Goal: Task Accomplishment & Management: Use online tool/utility

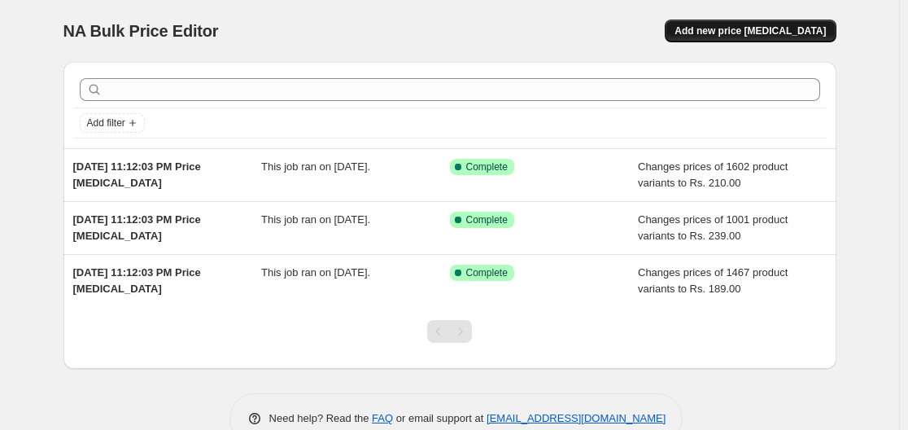
click at [737, 27] on span "Add new price change job" at bounding box center [750, 30] width 151 height 13
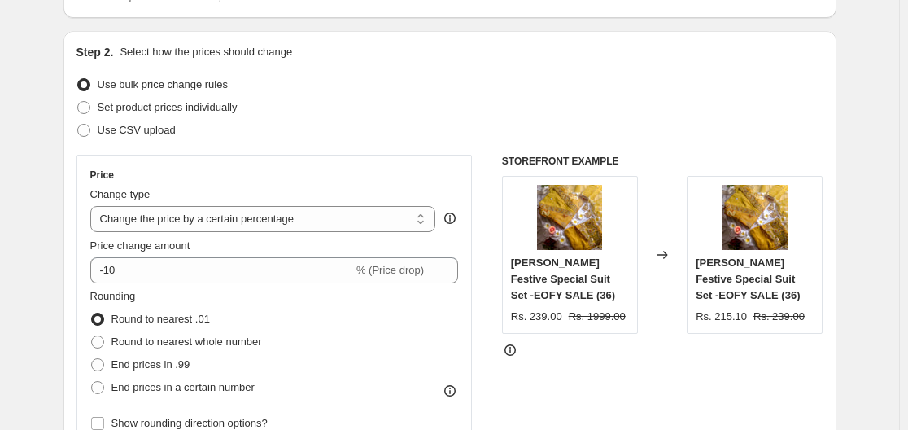
scroll to position [146, 0]
click at [352, 207] on select "Change the price to a certain amount Change the price by a certain amount Chang…" at bounding box center [263, 218] width 346 height 26
select select "to"
click at [94, 205] on select "Change the price to a certain amount Change the price by a certain amount Chang…" at bounding box center [263, 218] width 346 height 26
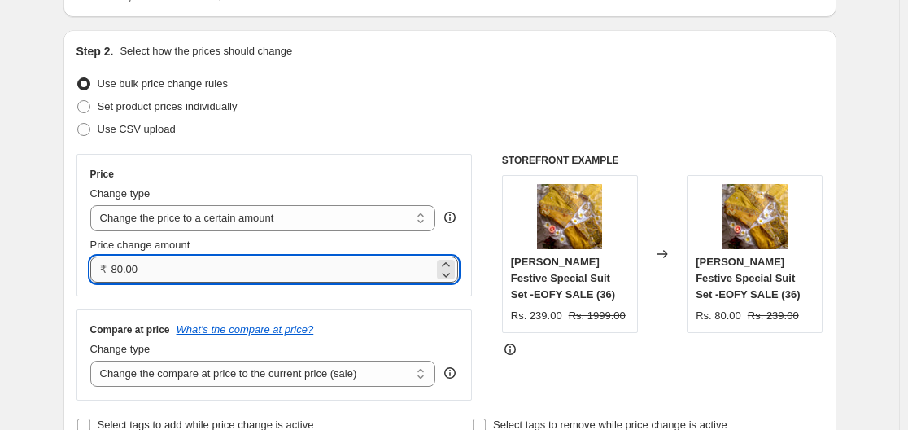
click at [212, 269] on input "80.00" at bounding box center [273, 269] width 323 height 26
type input "8"
type input "199.00"
click at [495, 369] on div "Price Change type Change the price to a certain amount Change the price by a ce…" at bounding box center [450, 277] width 747 height 247
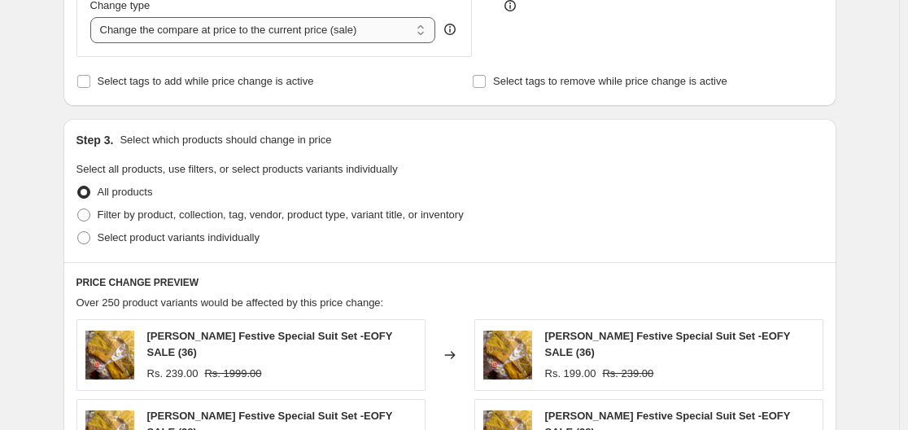
scroll to position [490, 0]
click at [176, 216] on span "Filter by product, collection, tag, vendor, product type, variant title, or inv…" at bounding box center [281, 214] width 366 height 12
click at [78, 208] on input "Filter by product, collection, tag, vendor, product type, variant title, or inv…" at bounding box center [77, 208] width 1 height 1
radio input "true"
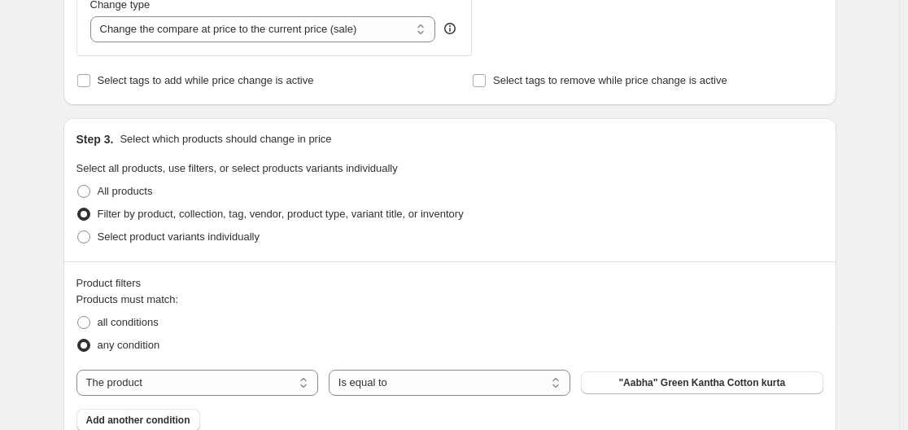
scroll to position [620, 0]
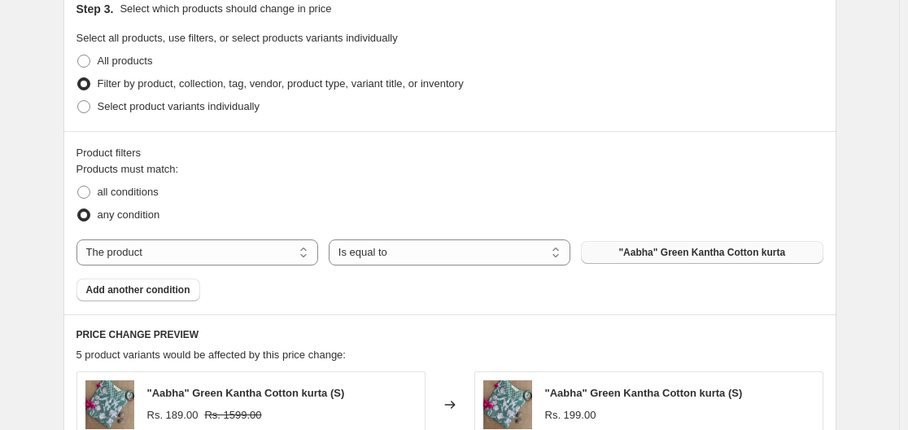
click at [683, 252] on span ""Aabha" Green Kantha Cotton kurta" at bounding box center [702, 252] width 167 height 13
click at [155, 255] on select "The product The product's collection The product's tag The product's vendor The…" at bounding box center [198, 252] width 242 height 26
select select "collection"
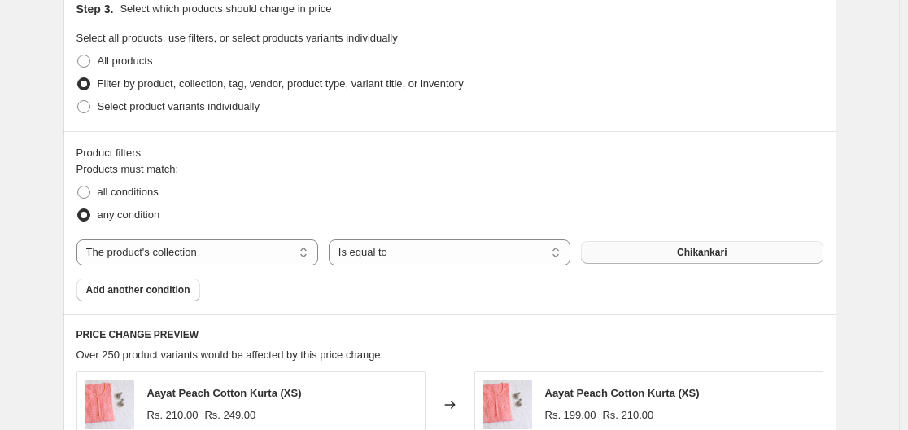
click at [670, 253] on button "Chikankari" at bounding box center [702, 252] width 242 height 23
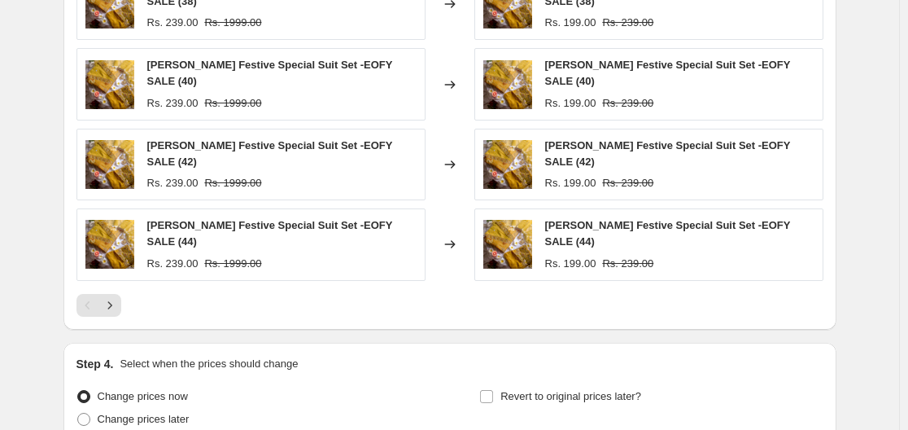
scroll to position [1256, 0]
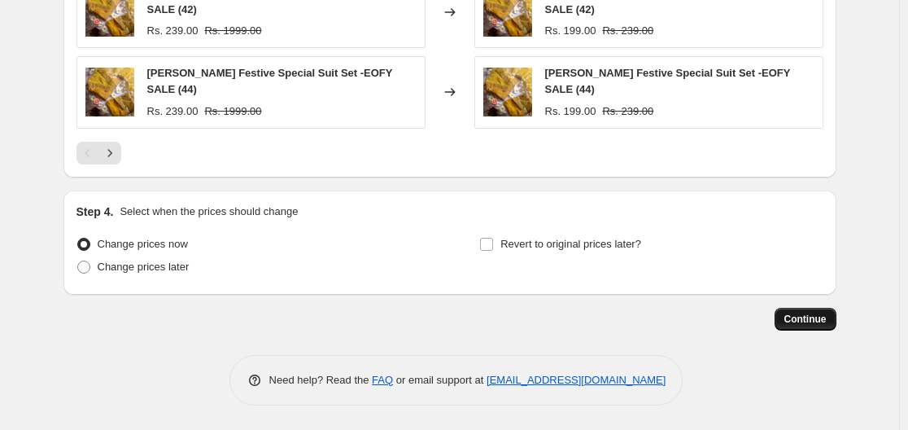
click at [808, 329] on button "Continue" at bounding box center [806, 319] width 62 height 23
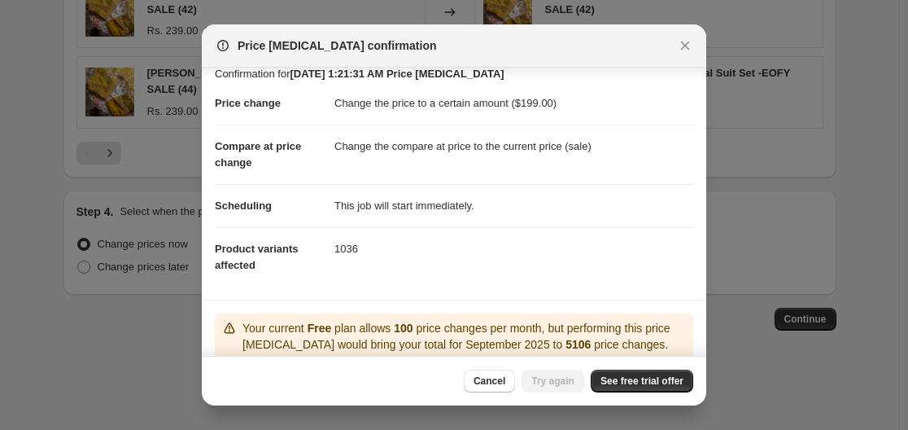
scroll to position [138, 0]
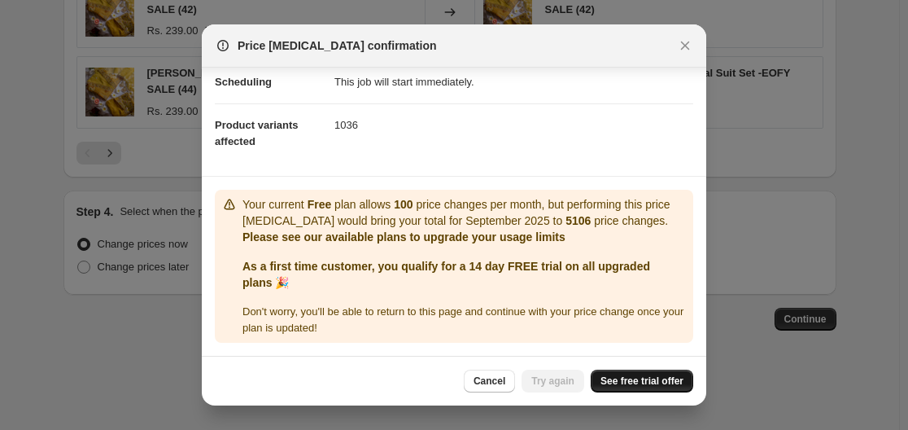
click at [618, 377] on span "See free trial offer" at bounding box center [642, 380] width 83 height 13
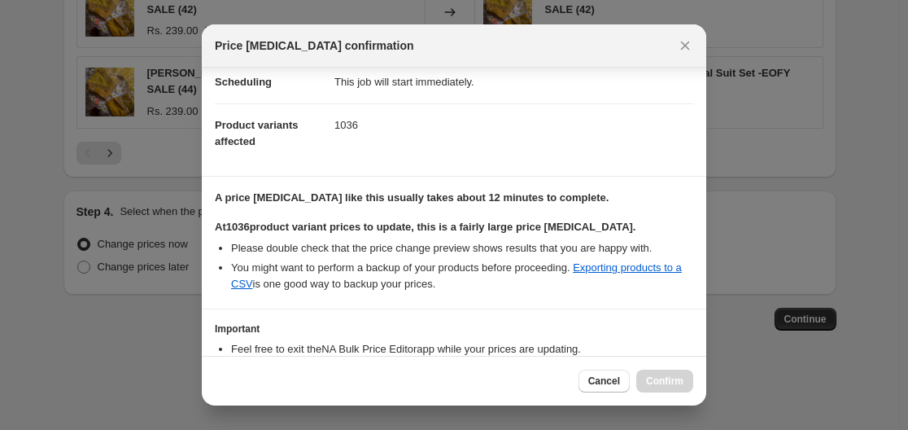
scroll to position [245, 0]
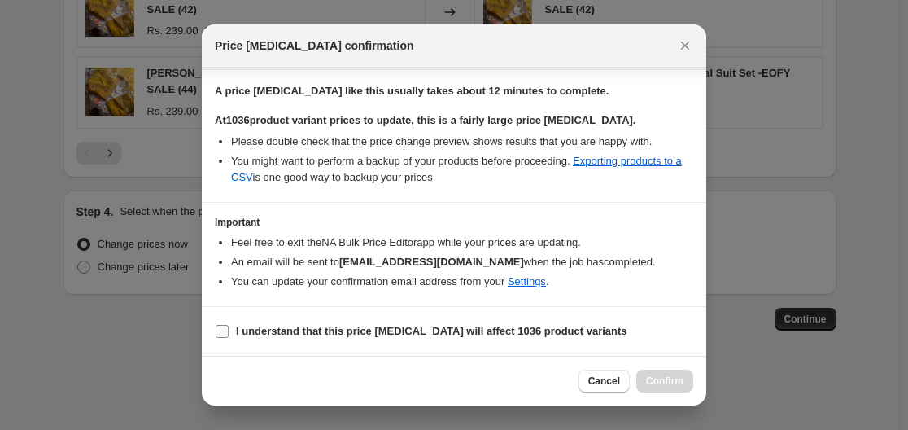
click at [227, 337] on input "I understand that this price change job will affect 1036 product variants" at bounding box center [222, 331] width 13 height 13
checkbox input "true"
click at [660, 385] on span "Confirm" at bounding box center [664, 380] width 37 height 13
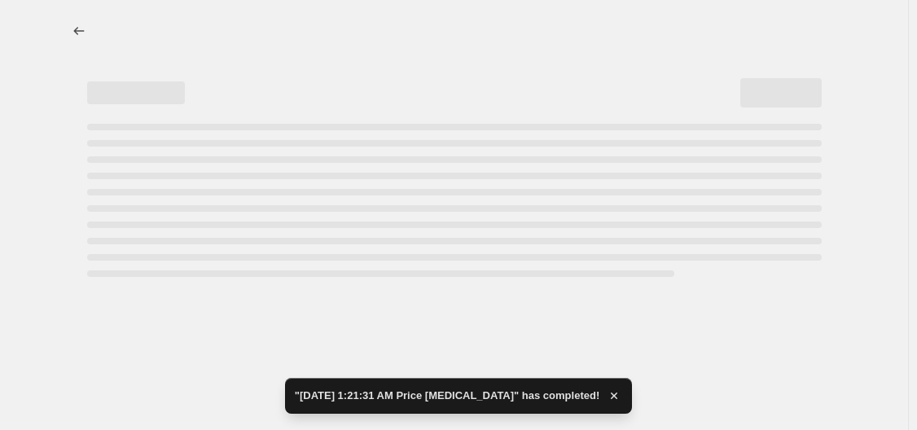
select select "collection"
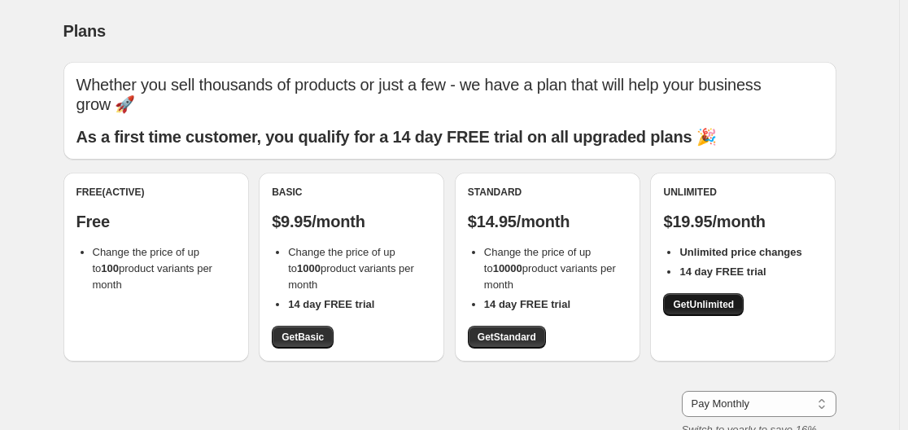
click at [701, 305] on span "Get Unlimited" at bounding box center [703, 304] width 61 height 13
